Goal: Task Accomplishment & Management: Manage account settings

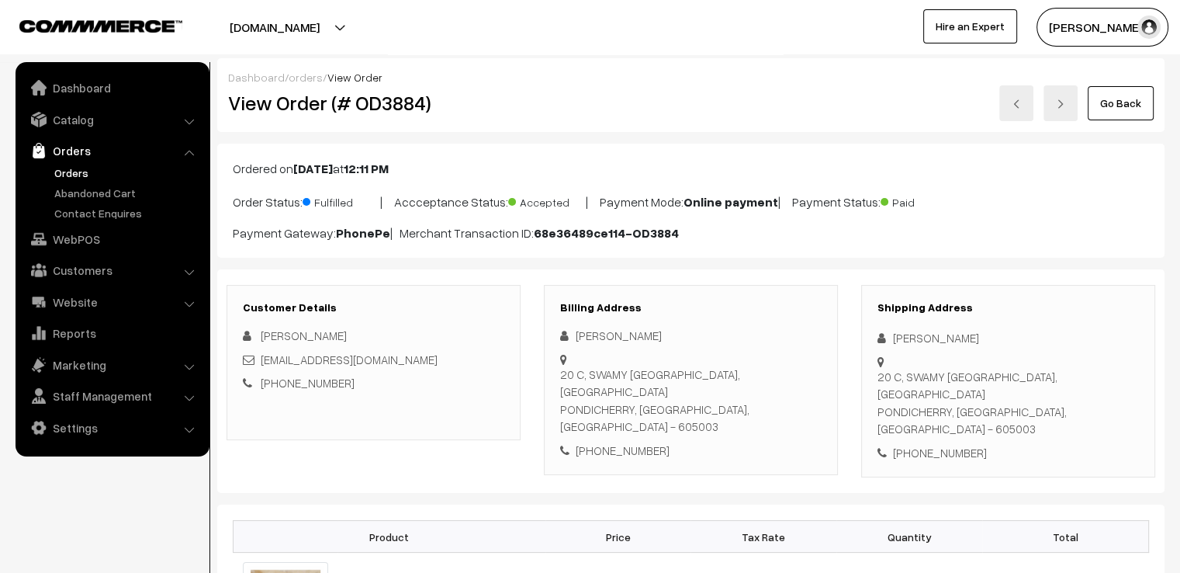
click at [1130, 103] on link "Go Back" at bounding box center [1121, 103] width 66 height 34
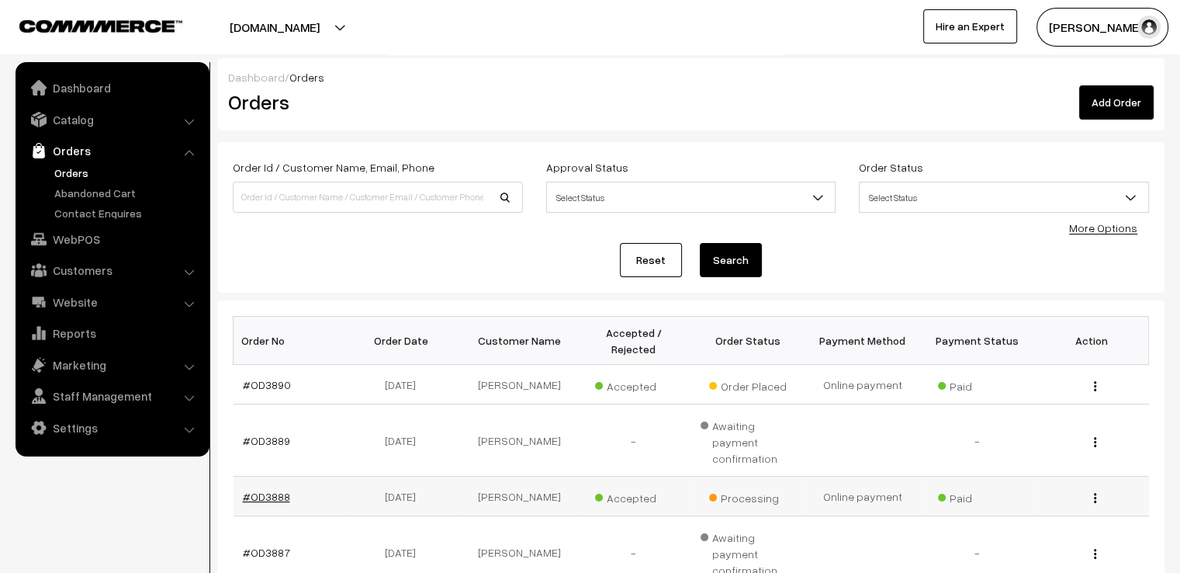
click at [274, 490] on link "#OD3888" at bounding box center [266, 496] width 47 height 13
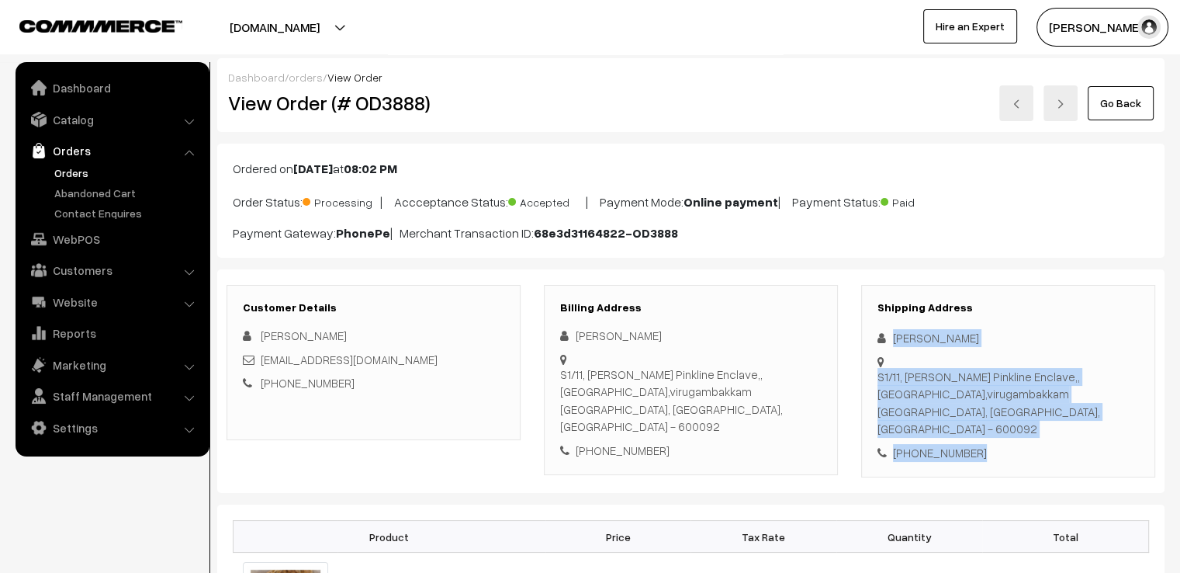
drag, startPoint x: 891, startPoint y: 321, endPoint x: 1036, endPoint y: 454, distance: 197.2
click at [1029, 455] on div "Shipping Address Mariselvi Vallinayagam S1/11, salims Pinkline Enclave,, Kaliam…" at bounding box center [1008, 381] width 294 height 193
copy div "Mariselvi Vallinayagam S1/11, salims Pinkline Enclave,, Kaliamman koil Street,v…"
click at [1108, 100] on link "Go Back" at bounding box center [1121, 103] width 66 height 34
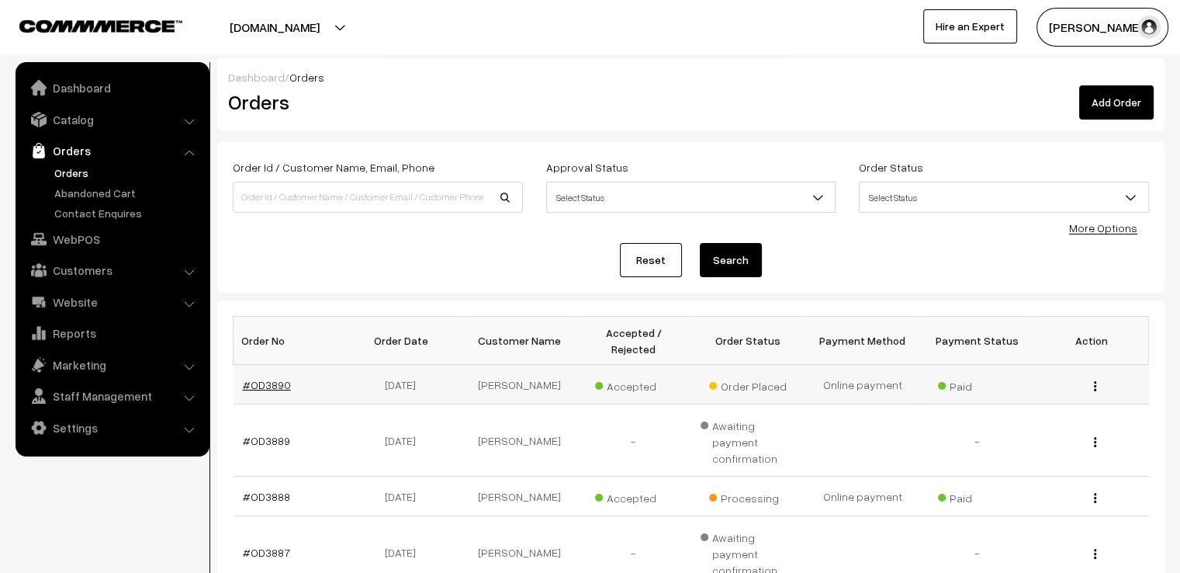
click at [269, 378] on link "#OD3890" at bounding box center [267, 384] width 48 height 13
click at [268, 378] on link "#OD3890" at bounding box center [267, 384] width 48 height 13
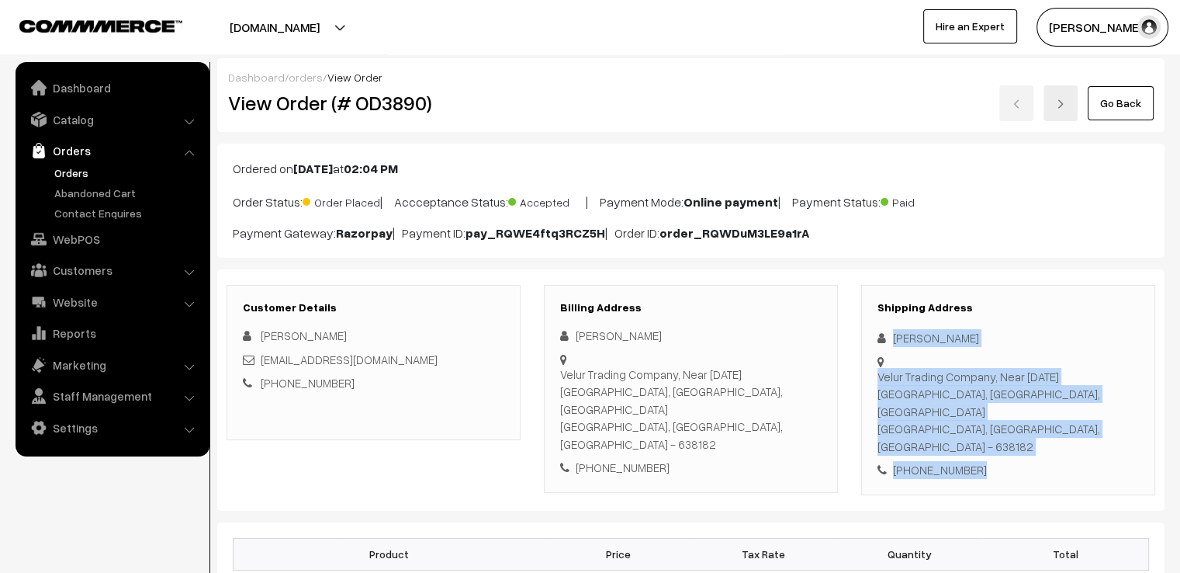
drag, startPoint x: 891, startPoint y: 325, endPoint x: 1071, endPoint y: 483, distance: 238.6
click at [1071, 483] on div "Customer Details [PERSON_NAME] [EMAIL_ADDRESS][DOMAIN_NAME] [PHONE_NUMBER] Bill…" at bounding box center [690, 389] width 947 height 241
copy div "Dhurka Thambiraja Velur Trading Company, [GEOGRAPHIC_DATA][DATE], [GEOGRAPHIC_D…"
